Goal: Task Accomplishment & Management: Use online tool/utility

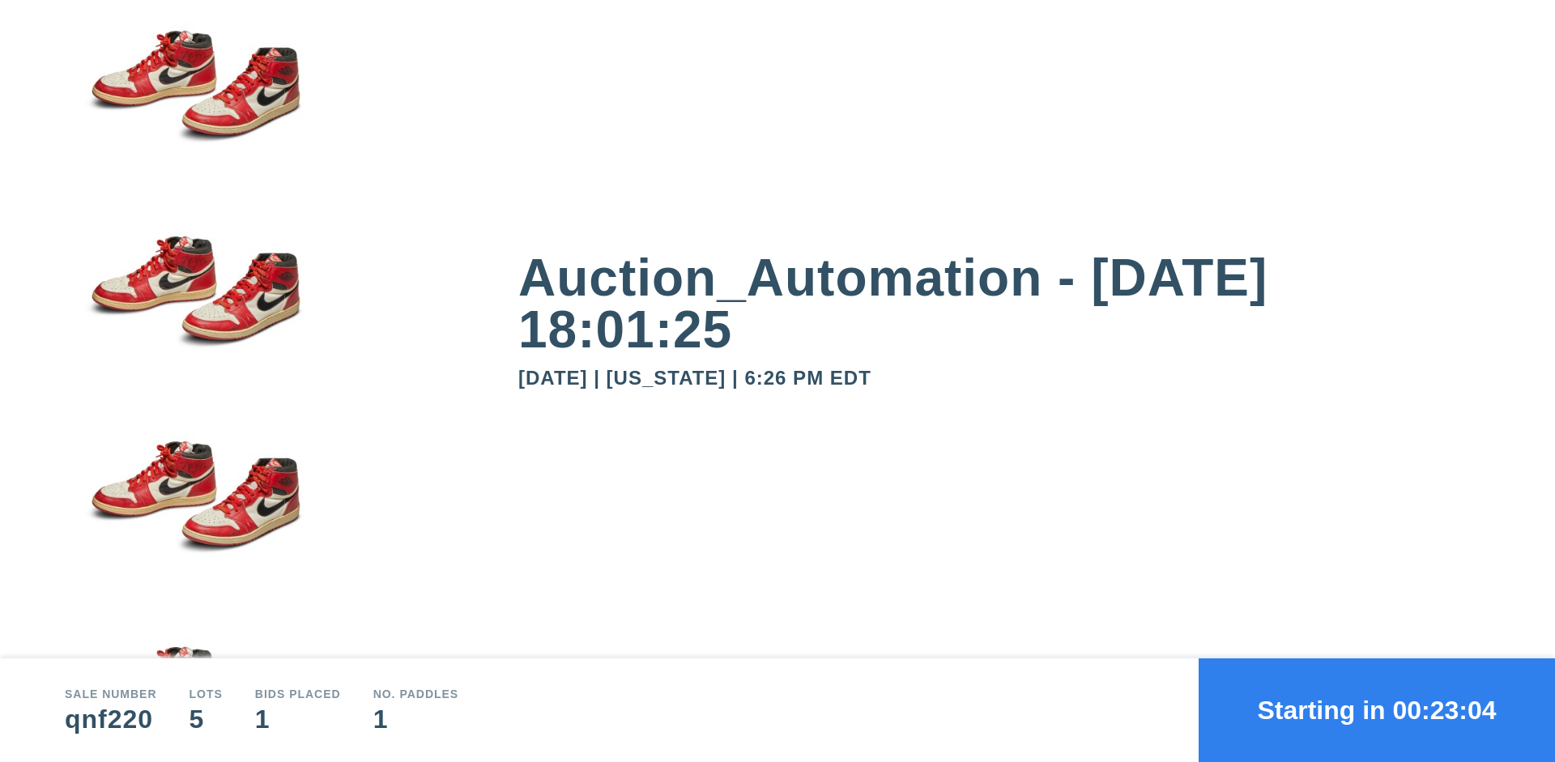
click at [1377, 710] on button "Starting in 00:23:04" at bounding box center [1377, 710] width 356 height 104
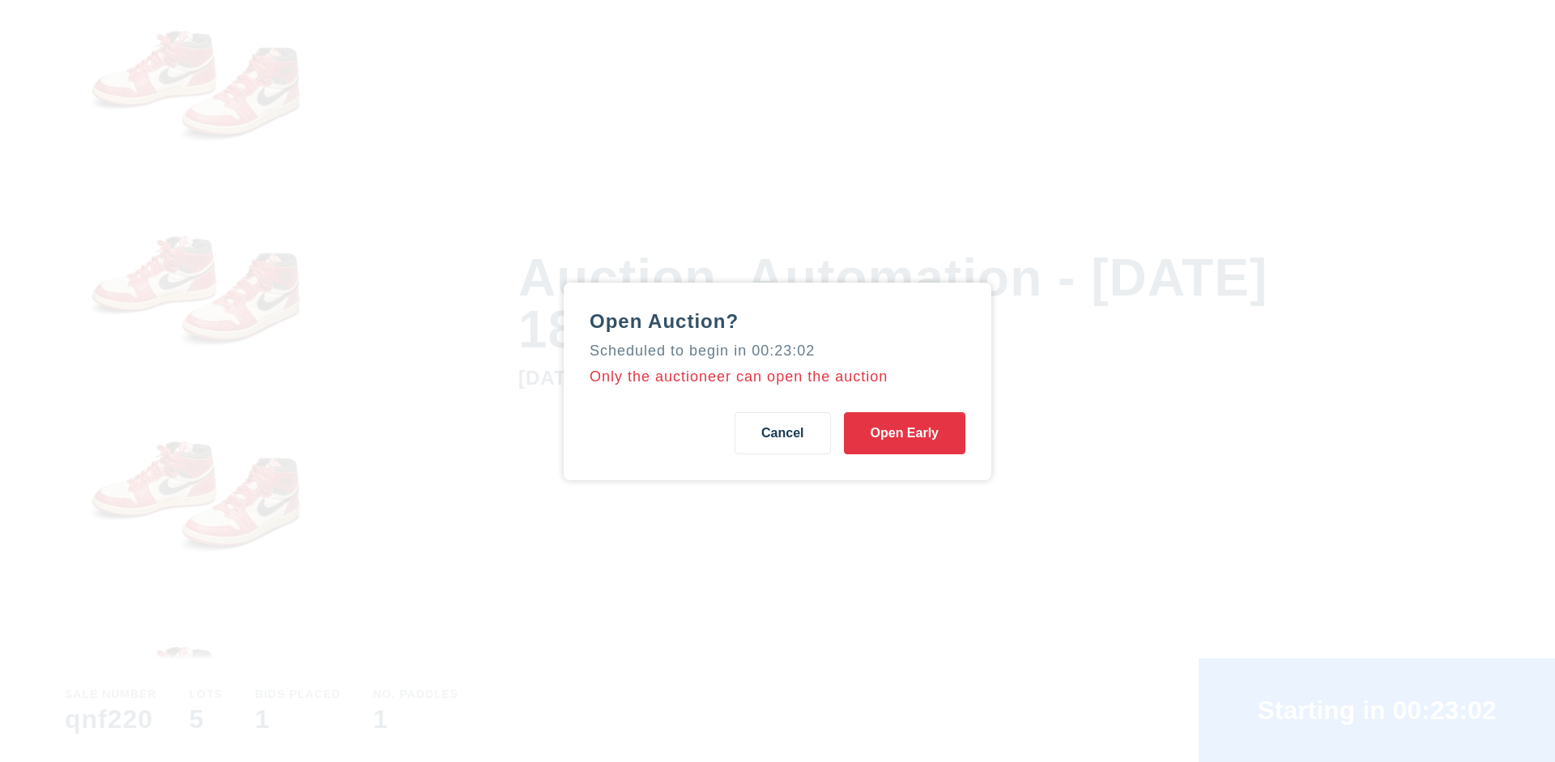
click at [905, 432] on button "Open Early" at bounding box center [904, 433] width 121 height 42
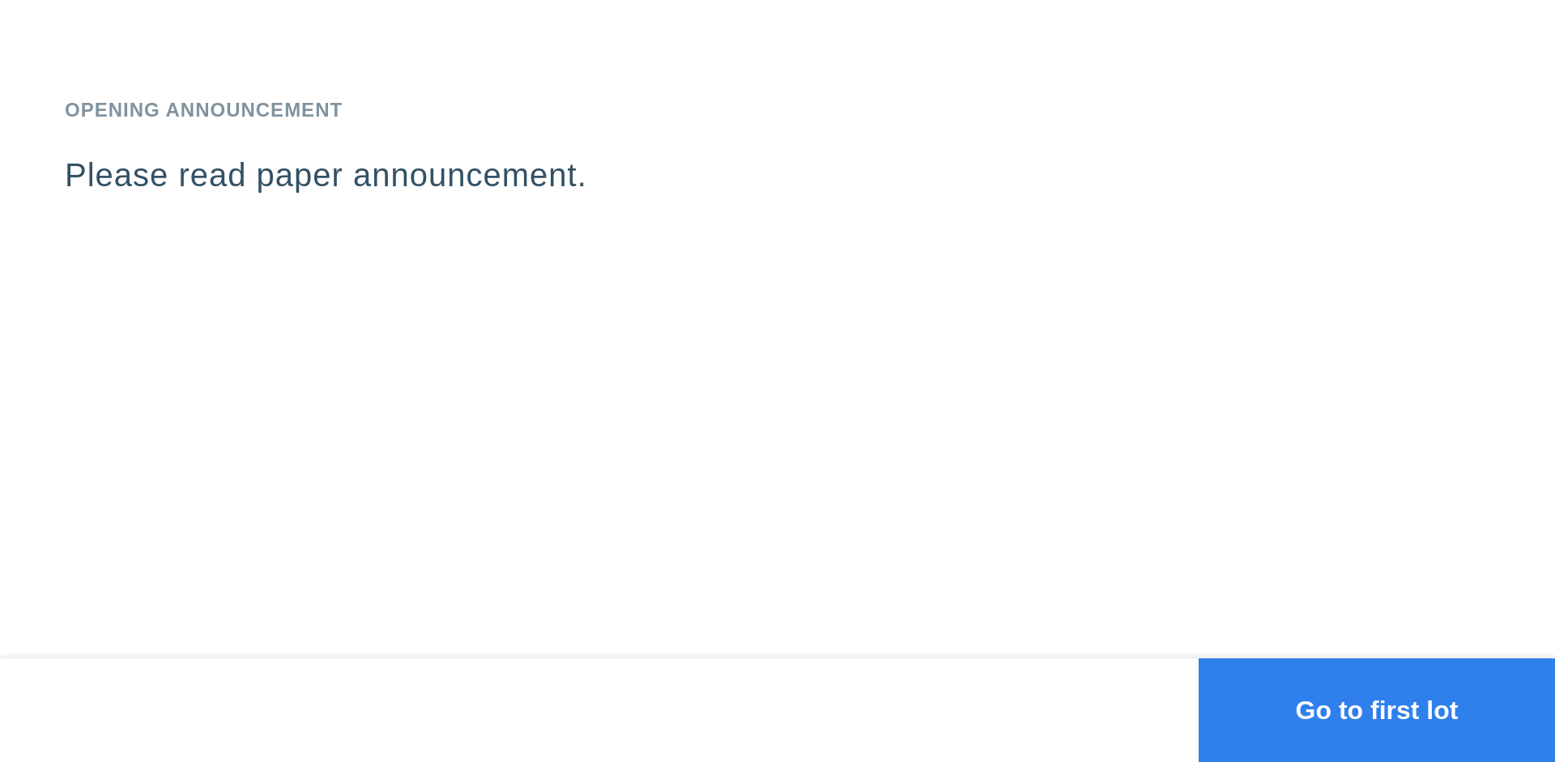
click at [1377, 710] on button "Go to first lot" at bounding box center [1377, 710] width 356 height 104
